Goal: Task Accomplishment & Management: Manage account settings

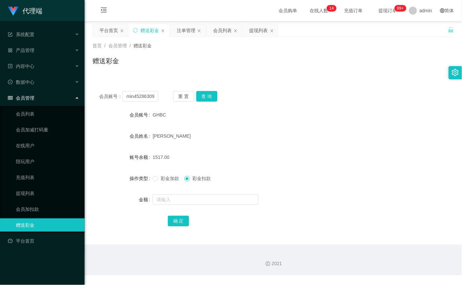
scroll to position [0, 3]
type input "min452863090"
click at [196, 94] on button "查 询" at bounding box center [206, 96] width 21 height 11
click at [146, 96] on input "min452863090" at bounding box center [141, 96] width 36 height 11
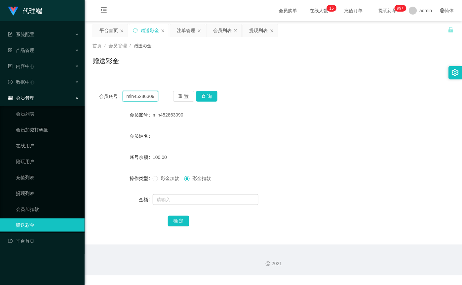
click at [146, 96] on input "min452863090" at bounding box center [141, 96] width 36 height 11
click at [207, 95] on button "查 询" at bounding box center [206, 96] width 21 height 11
click at [146, 96] on input "min452863090" at bounding box center [141, 96] width 36 height 11
click at [209, 96] on button "查 询" at bounding box center [206, 96] width 21 height 11
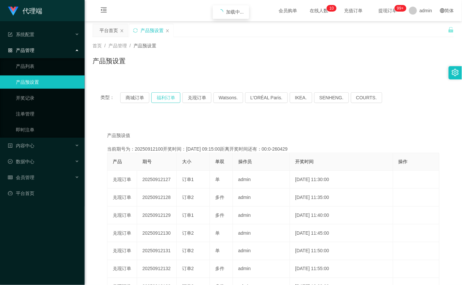
click at [177, 97] on button "福利订单" at bounding box center [165, 97] width 29 height 11
click at [167, 96] on button "福利订单" at bounding box center [165, 97] width 29 height 11
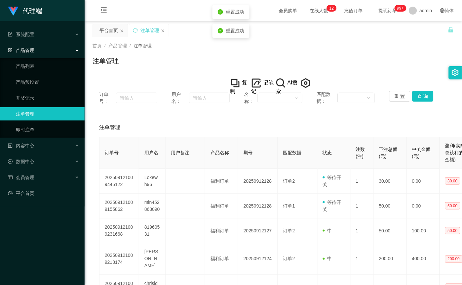
click at [213, 108] on div "订单号： 用户名： 名称： 匹配数据： 重 置 查 询" at bounding box center [274, 97] width 362 height 27
click at [207, 101] on input "text" at bounding box center [209, 98] width 41 height 11
paste input "GHBC"
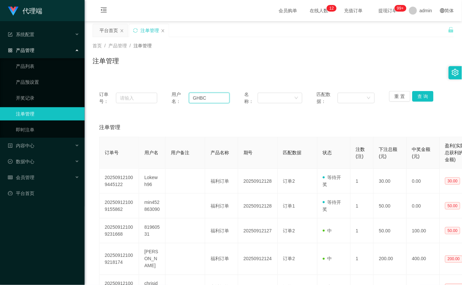
drag, startPoint x: 213, startPoint y: 98, endPoint x: 178, endPoint y: 98, distance: 35.4
click at [178, 98] on div "用户名： GHBC" at bounding box center [201, 98] width 58 height 14
click at [212, 101] on input "GHBC" at bounding box center [209, 98] width 41 height 11
click at [212, 100] on input "GHBC" at bounding box center [209, 98] width 41 height 11
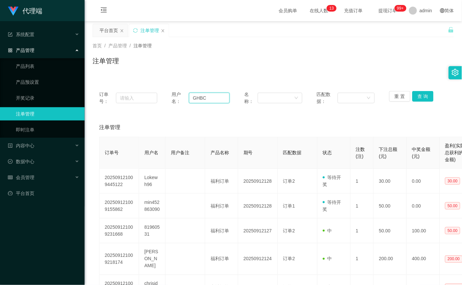
paste input "min452863090"
type input "min452863090"
click at [415, 95] on button "查 询" at bounding box center [423, 96] width 21 height 11
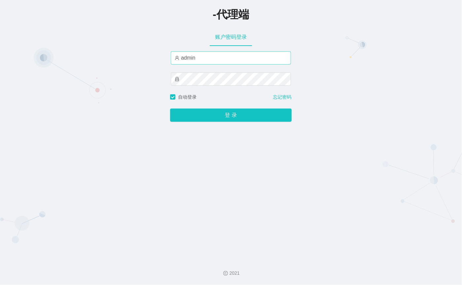
drag, startPoint x: 227, startPoint y: 64, endPoint x: 227, endPoint y: 59, distance: 5.6
click at [227, 64] on div "admin" at bounding box center [231, 57] width 120 height 13
click at [227, 57] on input "admin" at bounding box center [231, 57] width 120 height 13
paste input "xiaochun666"
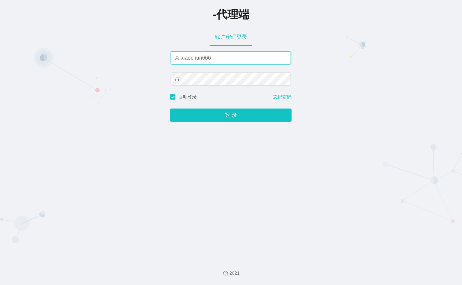
type input "xiaochun666"
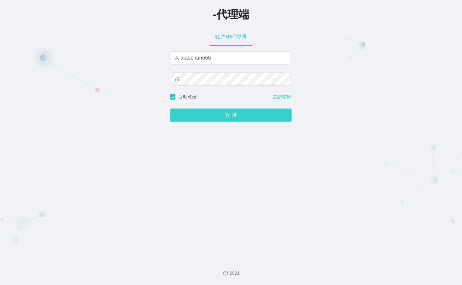
click at [214, 109] on button "登 录" at bounding box center [231, 114] width 122 height 13
click at [216, 114] on button "登 录" at bounding box center [231, 114] width 122 height 13
click at [213, 111] on button "登 录" at bounding box center [231, 114] width 122 height 13
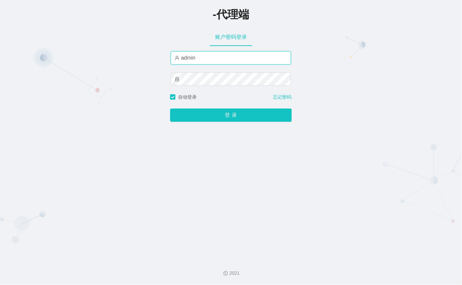
click at [230, 59] on input "admin" at bounding box center [231, 57] width 120 height 13
paste input "xiaochun666"
type input "xiaochun666"
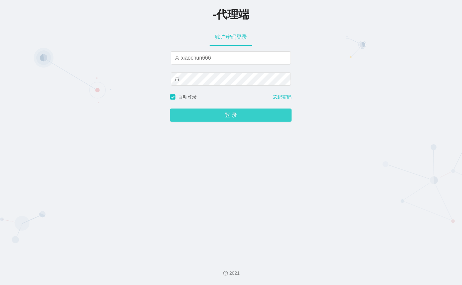
click at [199, 113] on button "登 录" at bounding box center [231, 114] width 122 height 13
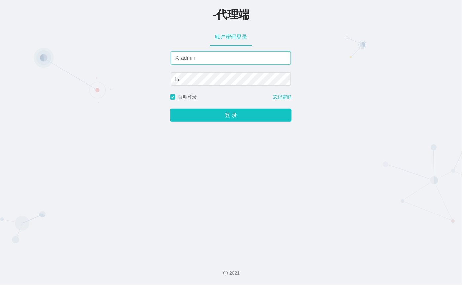
click at [210, 61] on input "admin" at bounding box center [231, 57] width 120 height 13
click at [217, 55] on input "admin" at bounding box center [231, 57] width 120 height 13
paste input "xiaochun666"
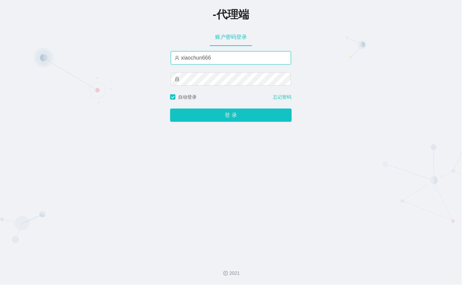
type input "xiaochun666"
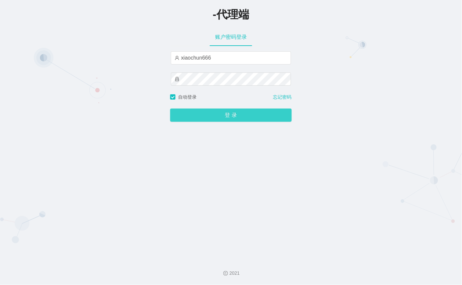
click at [192, 113] on button "登 录" at bounding box center [231, 114] width 122 height 13
click at [211, 110] on button "登 录" at bounding box center [231, 114] width 122 height 13
